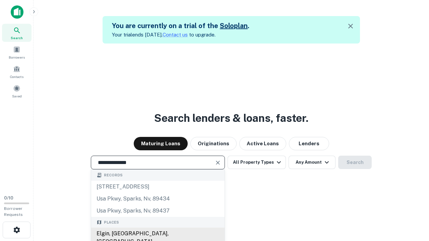
click at [157, 234] on div "Elgin, [GEOGRAPHIC_DATA], [GEOGRAPHIC_DATA]" at bounding box center [157, 238] width 133 height 20
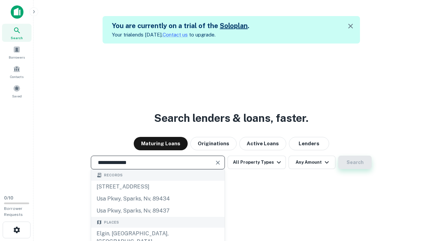
type input "**********"
click at [338, 156] on button "Search" at bounding box center [355, 162] width 34 height 13
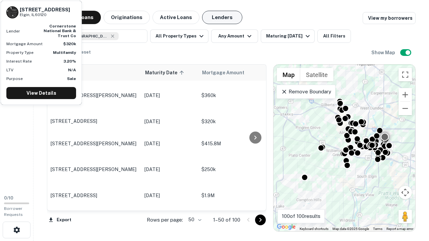
click at [222, 17] on button "Lenders" at bounding box center [222, 17] width 40 height 13
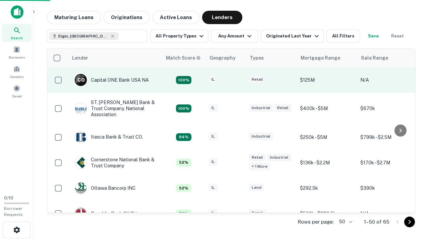
click at [238, 80] on div "IL" at bounding box center [226, 80] width 34 height 9
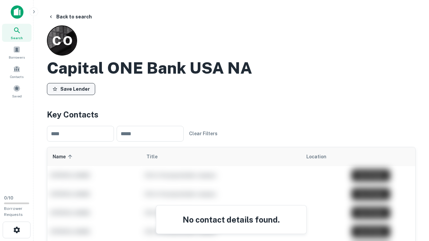
click at [71, 89] on button "Save Lender" at bounding box center [71, 89] width 48 height 12
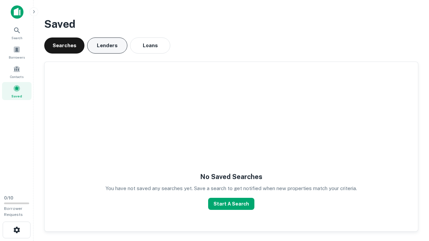
click at [107, 46] on button "Lenders" at bounding box center [107, 46] width 40 height 16
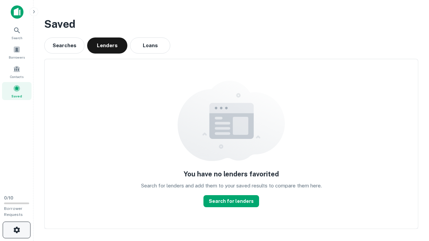
click at [16, 230] on icon "button" at bounding box center [17, 230] width 8 height 8
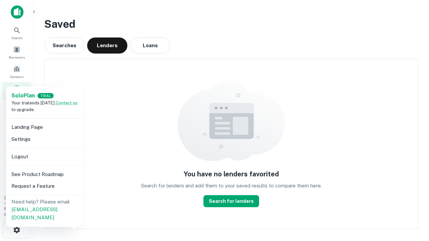
click at [44, 156] on li "Logout" at bounding box center [45, 157] width 72 height 12
